Goal: Information Seeking & Learning: Learn about a topic

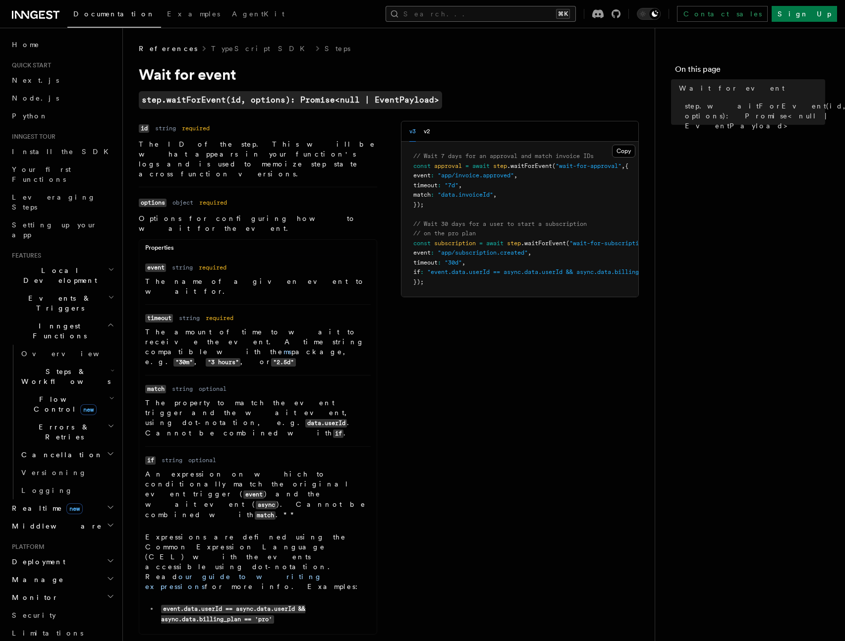
scroll to position [130, 0]
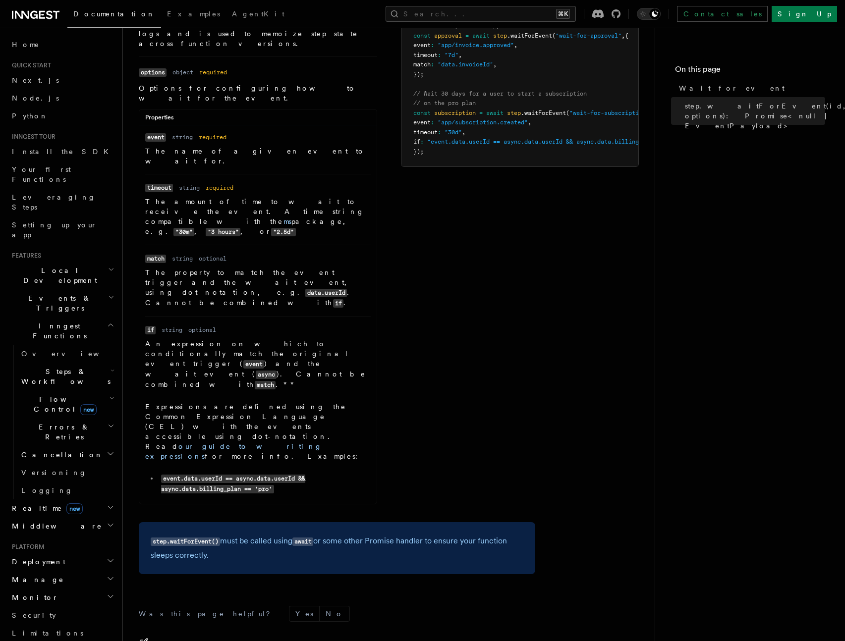
click at [179, 538] on code "step.waitForEvent()" at bounding box center [185, 542] width 69 height 8
click at [273, 376] on div "Name id Type string Required required Description The ID of the step. This will…" at bounding box center [258, 251] width 238 height 520
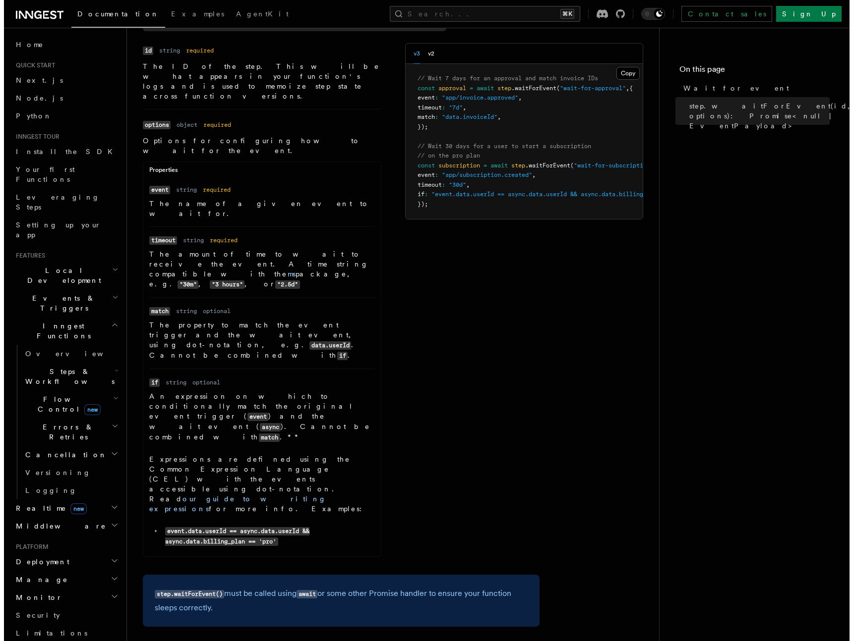
scroll to position [0, 0]
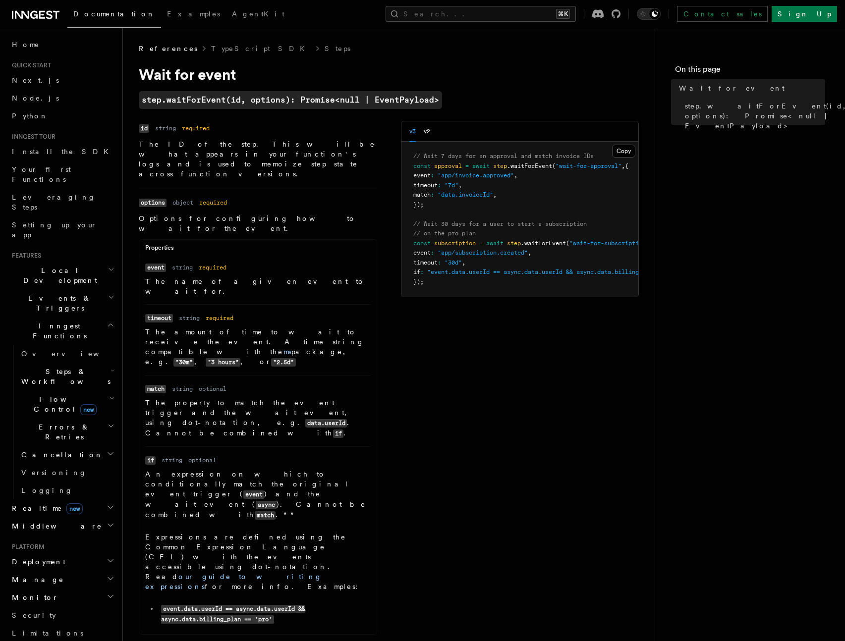
click at [327, 64] on article "References TypeScript SDK Steps Wait for event step.waitForEvent(id, options): …" at bounding box center [389, 473] width 500 height 858
click at [520, 15] on button "Search... ⌘K" at bounding box center [481, 14] width 190 height 16
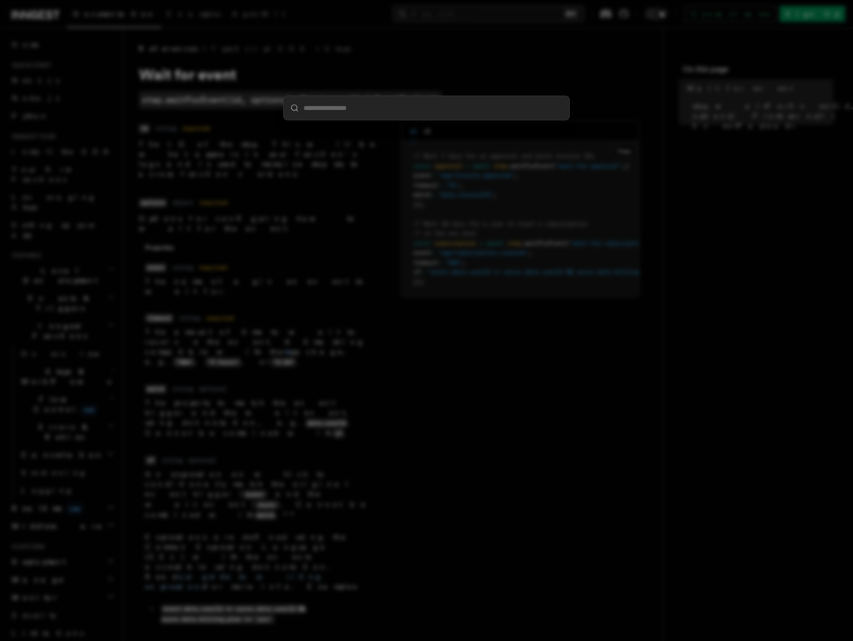
type input "**********"
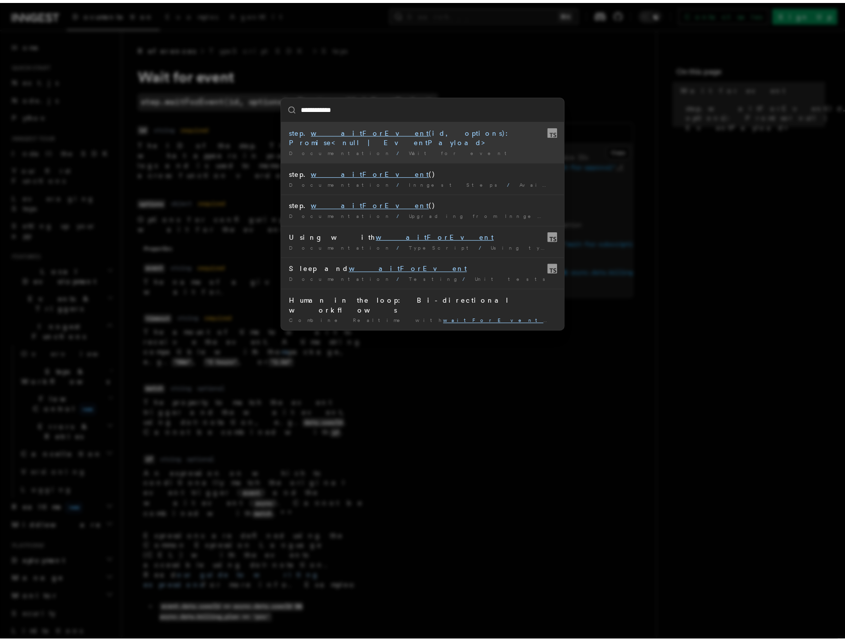
scroll to position [44, 0]
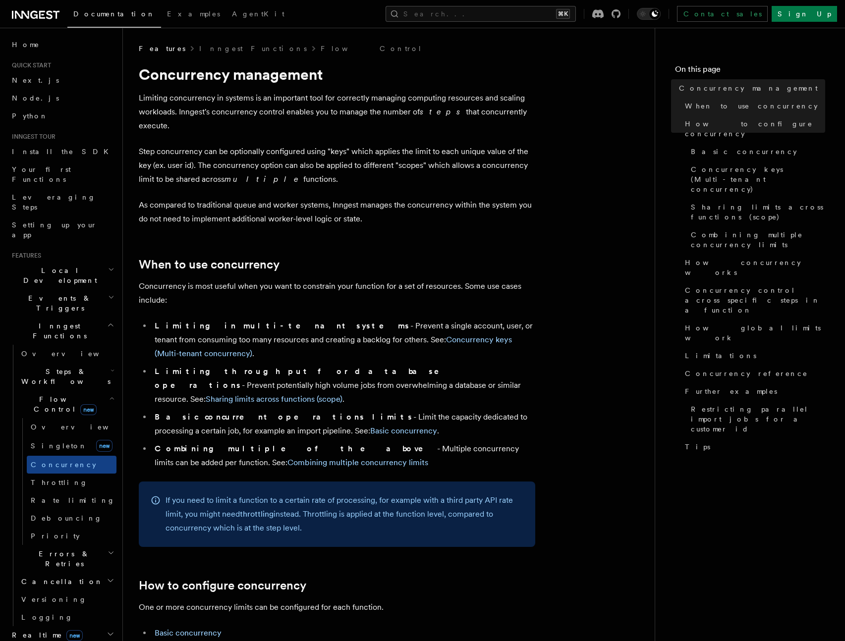
scroll to position [1793, 0]
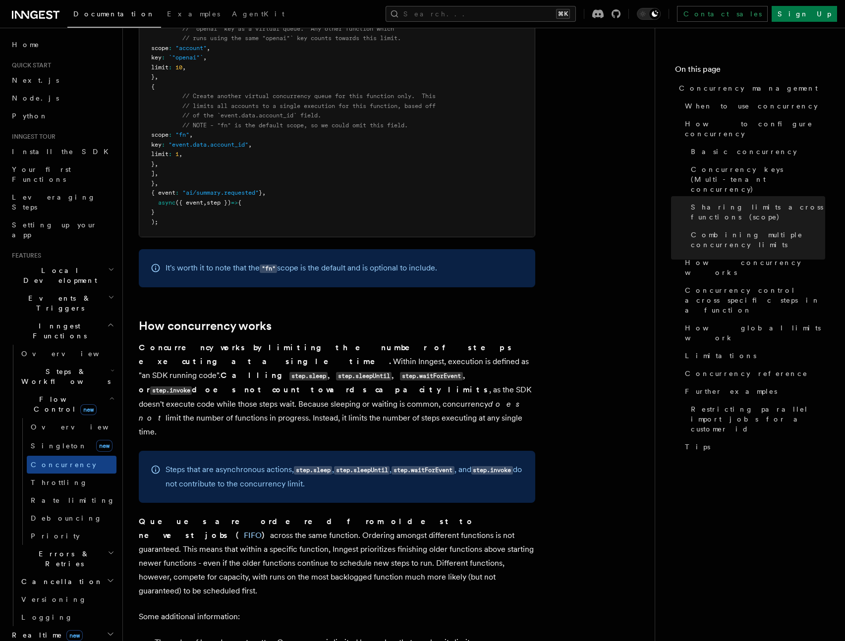
drag, startPoint x: 359, startPoint y: 419, endPoint x: 168, endPoint y: 400, distance: 192.3
click at [168, 463] on p "Steps that are asynchronous actions, step.sleep , step.sleepUntil , step.waitFo…" at bounding box center [345, 477] width 358 height 28
click at [299, 463] on p "Steps that are asynchronous actions, step.sleep , step.sleepUntil , step.waitFo…" at bounding box center [345, 477] width 358 height 28
click at [384, 466] on code "step.sleepUntil" at bounding box center [362, 470] width 56 height 8
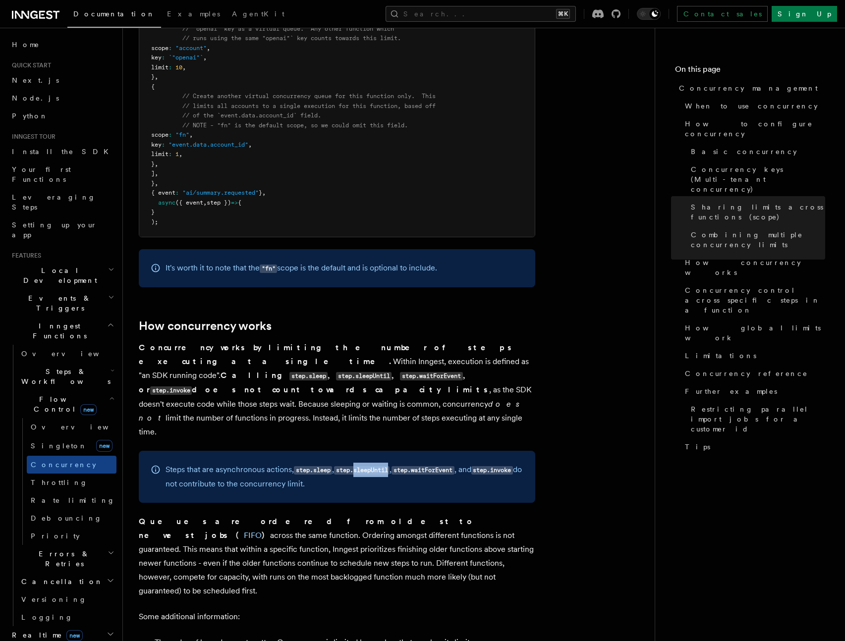
copy code "sleepUntil"
click at [325, 466] on code "step.sleep" at bounding box center [313, 470] width 38 height 8
copy code "sleep"
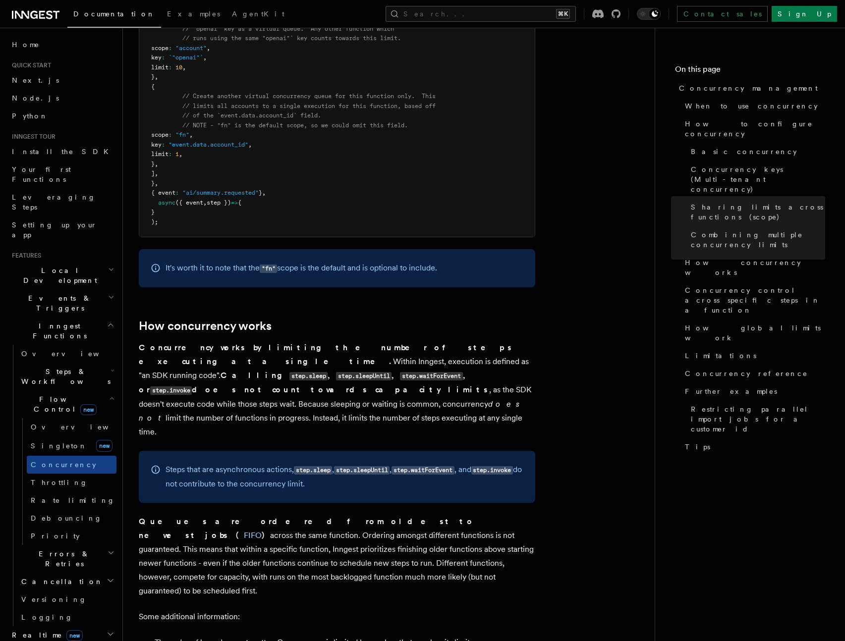
click at [371, 451] on div "Steps that are asynchronous actions, step.sleep , step.sleepUntil , step.waitFo…" at bounding box center [337, 477] width 397 height 52
drag, startPoint x: 370, startPoint y: 420, endPoint x: 150, endPoint y: 400, distance: 221.5
click at [150, 451] on div "Steps that are asynchronous actions, step.sleep , step.sleepUntil , step.waitFo…" at bounding box center [337, 477] width 397 height 52
click at [309, 451] on div "Steps that are asynchronous actions, step.sleep , step.sleepUntil , step.waitFo…" at bounding box center [337, 477] width 397 height 52
click at [356, 463] on p "Steps that are asynchronous actions, step.sleep , step.sleepUntil , step.waitFo…" at bounding box center [345, 477] width 358 height 28
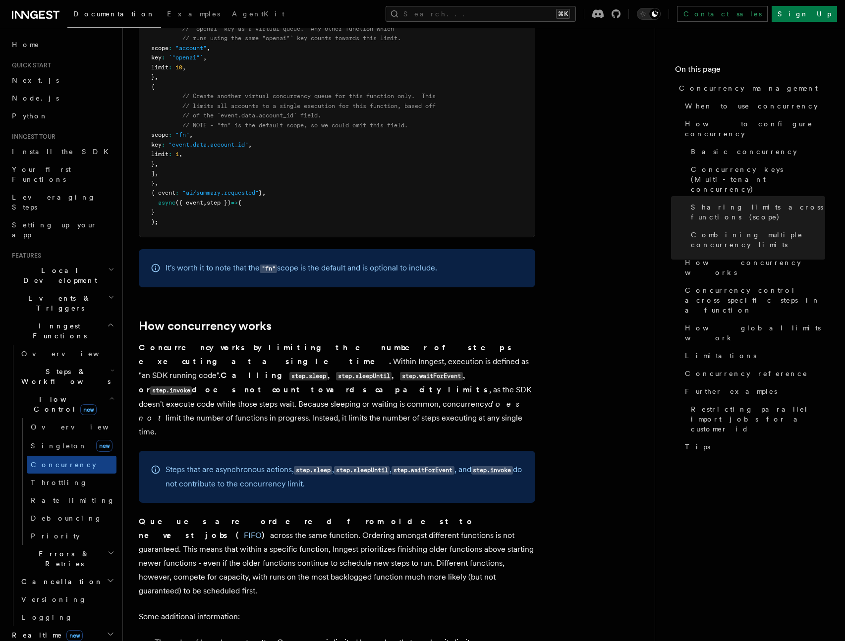
drag, startPoint x: 397, startPoint y: 417, endPoint x: 134, endPoint y: 400, distance: 263.3
click at [134, 400] on div "Features Inngest Functions Flow Control Concurrency management Limiting concurr…" at bounding box center [405, 550] width 564 height 4686
copy p "Steps that are asynchronous actions, step.sleep , step.sleepUntil , step.waitFo…"
click at [352, 463] on p "Steps that are asynchronous actions, step.sleep , step.sleepUntil , step.waitFo…" at bounding box center [345, 477] width 358 height 28
drag, startPoint x: 376, startPoint y: 412, endPoint x: 189, endPoint y: 400, distance: 187.3
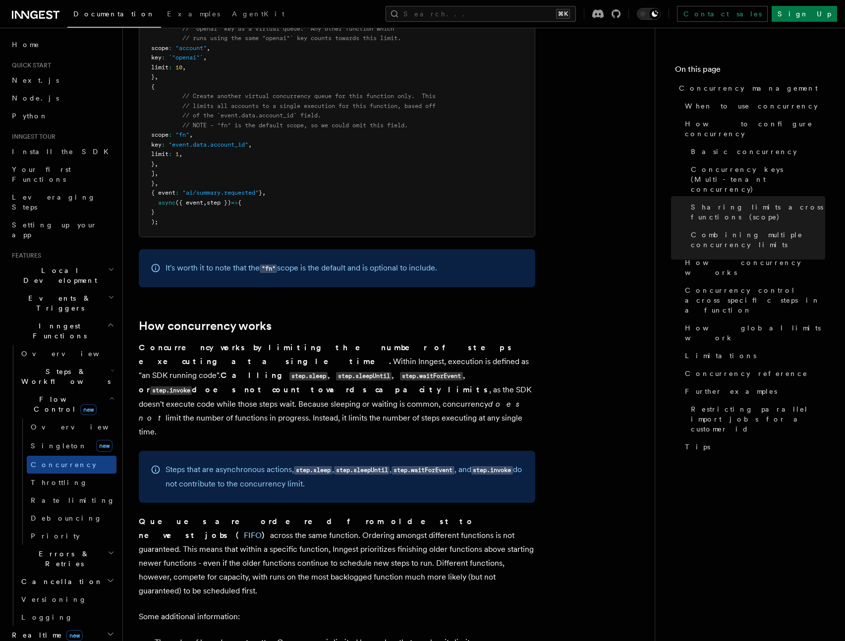
click at [189, 463] on p "Steps that are asynchronous actions, step.sleep , step.sleepUntil , step.waitFo…" at bounding box center [345, 477] width 358 height 28
click at [356, 463] on p "Steps that are asynchronous actions, step.sleep , step.sleepUntil , step.waitFo…" at bounding box center [345, 477] width 358 height 28
drag, startPoint x: 395, startPoint y: 401, endPoint x: 339, endPoint y: 399, distance: 56.1
click at [339, 466] on code "step.sleepUntil" at bounding box center [362, 470] width 56 height 8
copy code "step.sleepUntil"
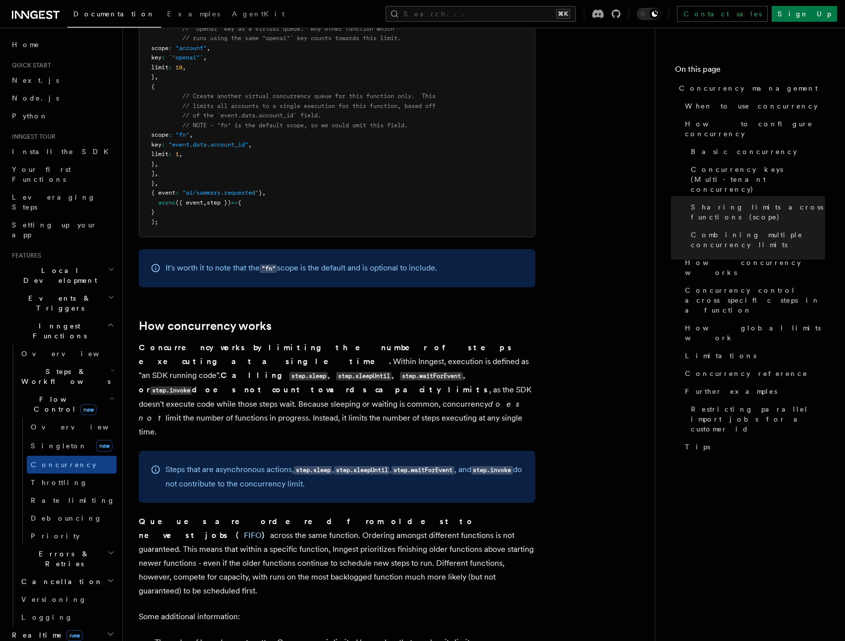
click at [292, 451] on div "Steps that are asynchronous actions, step.sleep , step.sleepUntil , step.waitFo…" at bounding box center [337, 477] width 397 height 52
drag, startPoint x: 367, startPoint y: 417, endPoint x: 161, endPoint y: 393, distance: 208.1
click at [161, 451] on div "Steps that are asynchronous actions, step.sleep , step.sleepUntil , step.waitFo…" at bounding box center [337, 477] width 397 height 52
copy p "Steps that are asynchronous actions, step.sleep , step.sleepUntil , step.waitFo…"
click at [380, 376] on article "Features Inngest Functions Flow Control Concurrency management Limiting concurr…" at bounding box center [389, 572] width 500 height 4642
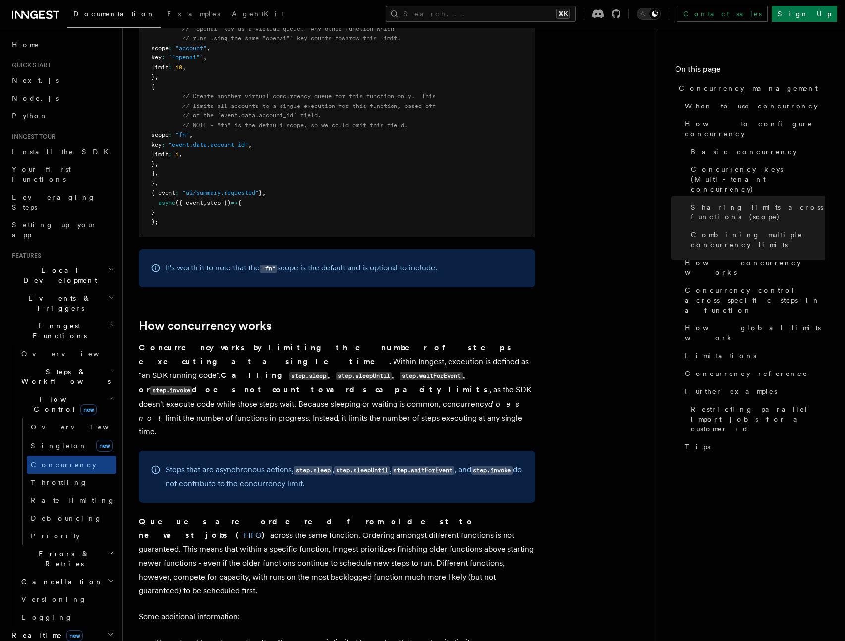
click at [438, 372] on code "step.waitForEvent" at bounding box center [431, 376] width 62 height 8
drag, startPoint x: 454, startPoint y: 322, endPoint x: 396, endPoint y: 322, distance: 58.0
click at [400, 372] on code "step.waitForEvent" at bounding box center [431, 376] width 62 height 8
copy code "step.waitForEvent"
